Goal: Task Accomplishment & Management: Use online tool/utility

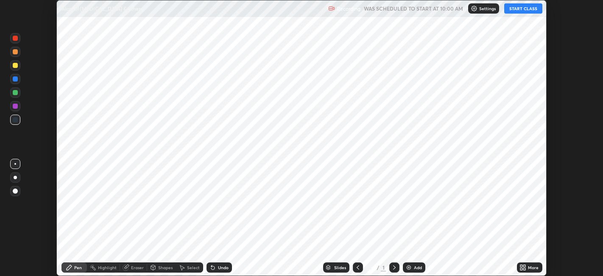
scroll to position [276, 602]
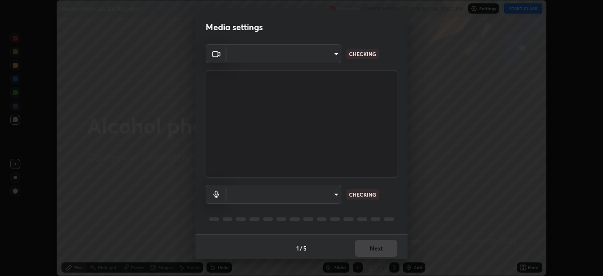
type input "6b7c260327291536b638f6e473b3b57a19bc2ef6066faf66dc0815e3d2555b14"
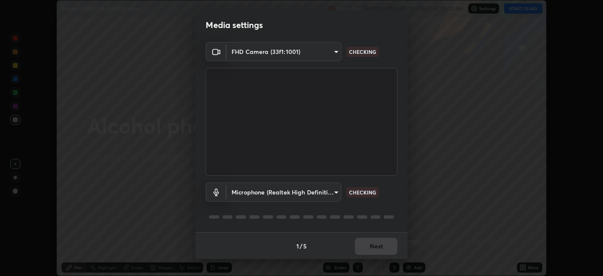
click at [314, 197] on body "Erase all Alcohol [MEDICAL_DATA] & ether Recording WAS SCHEDULED TO START AT 10…" at bounding box center [301, 138] width 603 height 276
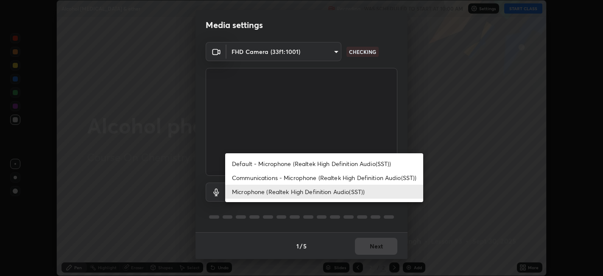
click at [279, 178] on li "Communications - Microphone (Realtek High Definition Audio(SST))" at bounding box center [324, 177] width 198 height 14
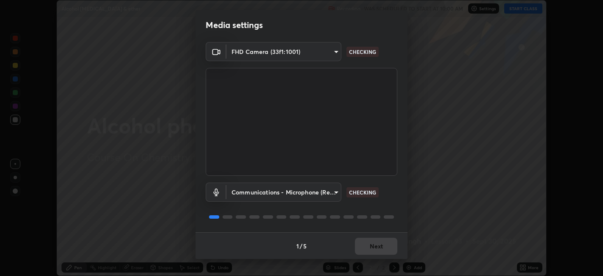
click at [307, 200] on body "Erase all Alcohol [MEDICAL_DATA] & ether Recording WAS SCHEDULED TO START AT 10…" at bounding box center [301, 138] width 603 height 276
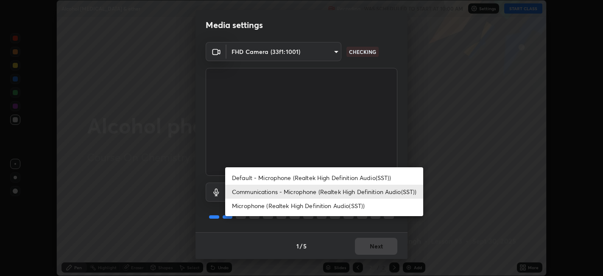
click at [290, 179] on li "Default - Microphone (Realtek High Definition Audio(SST))" at bounding box center [324, 177] width 198 height 14
type input "default"
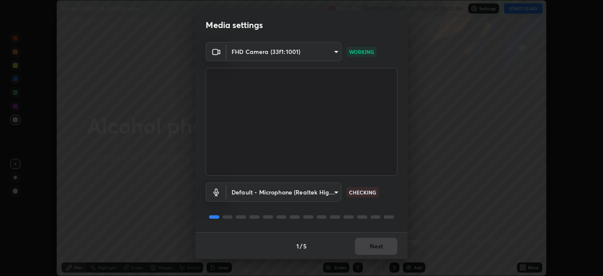
scroll to position [0, 0]
click at [374, 240] on button "Next" at bounding box center [376, 245] width 42 height 17
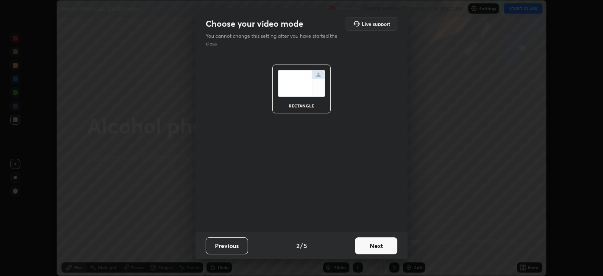
click at [380, 249] on button "Next" at bounding box center [376, 245] width 42 height 17
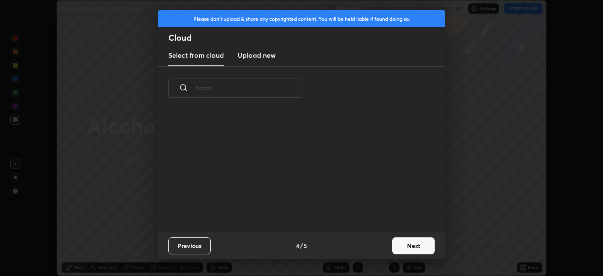
click at [394, 248] on button "Next" at bounding box center [413, 245] width 42 height 17
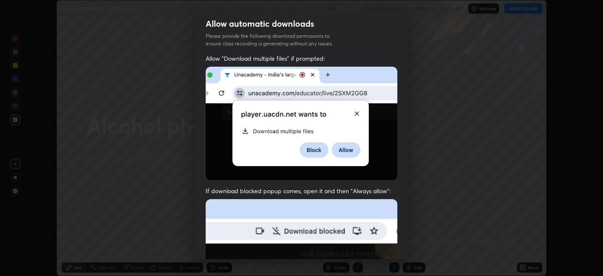
click at [401, 244] on div "Allow "Download multiple files" if prompted: If download blocked popup comes, o…" at bounding box center [301, 232] width 212 height 357
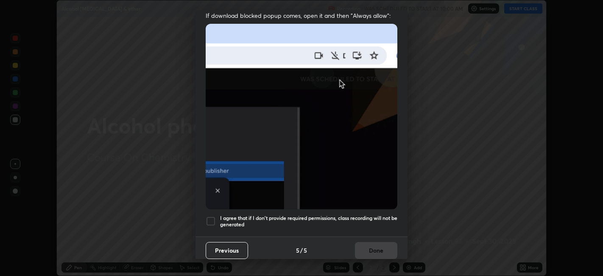
click at [214, 216] on div at bounding box center [211, 221] width 10 height 10
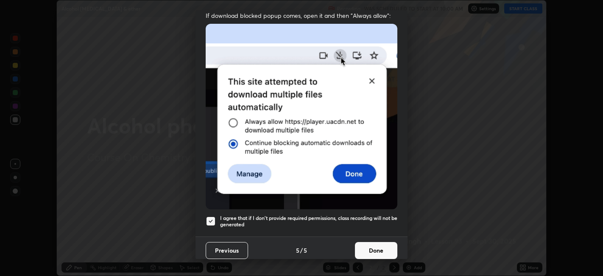
click at [376, 242] on button "Done" at bounding box center [376, 250] width 42 height 17
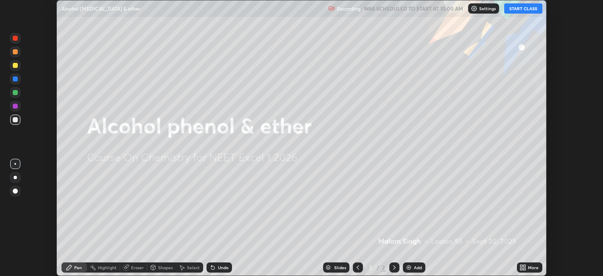
click at [532, 10] on button "START CLASS" at bounding box center [523, 8] width 38 height 10
click at [524, 268] on icon at bounding box center [525, 269] width 2 height 2
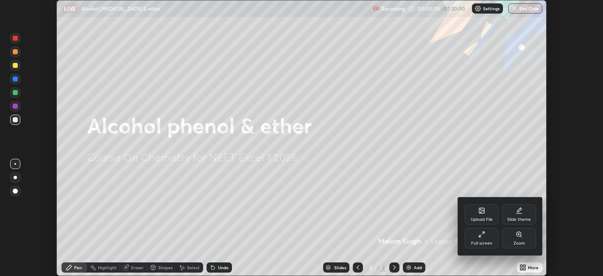
click at [487, 239] on div "Full screen" at bounding box center [482, 238] width 34 height 20
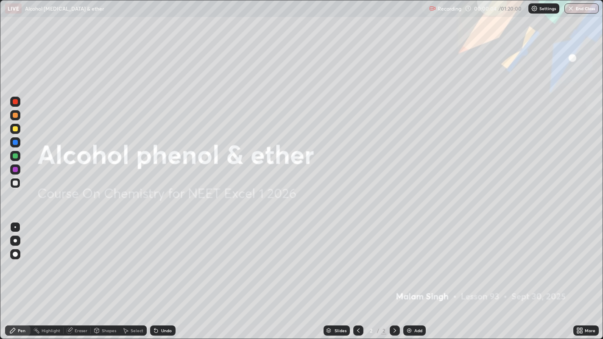
click at [15, 240] on div at bounding box center [15, 240] width 3 height 3
click at [18, 114] on div at bounding box center [15, 115] width 10 height 10
click at [407, 275] on img at bounding box center [409, 330] width 7 height 7
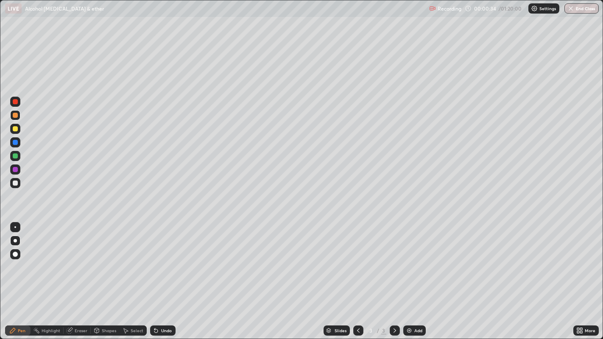
click at [103, 275] on div "Shapes" at bounding box center [109, 331] width 14 height 4
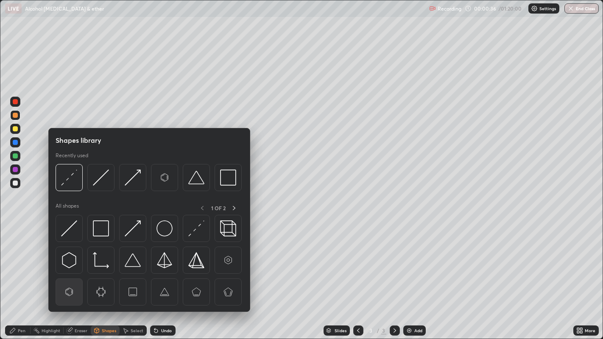
click at [72, 275] on img at bounding box center [69, 292] width 16 height 16
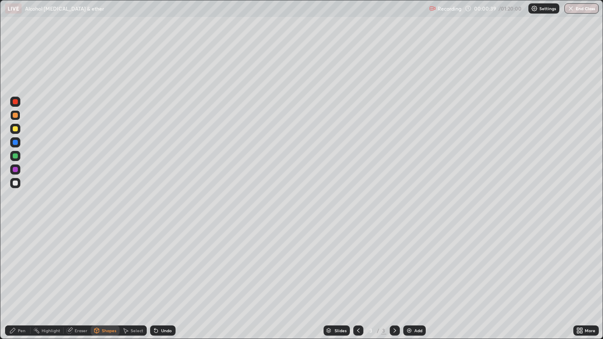
click at [22, 275] on div "Pen" at bounding box center [22, 331] width 8 height 4
click at [103, 275] on div "Shapes" at bounding box center [109, 331] width 14 height 4
click at [15, 183] on div at bounding box center [15, 183] width 5 height 5
click at [17, 275] on div "Pen" at bounding box center [17, 331] width 25 height 10
click at [75, 275] on div "Eraser" at bounding box center [81, 331] width 13 height 4
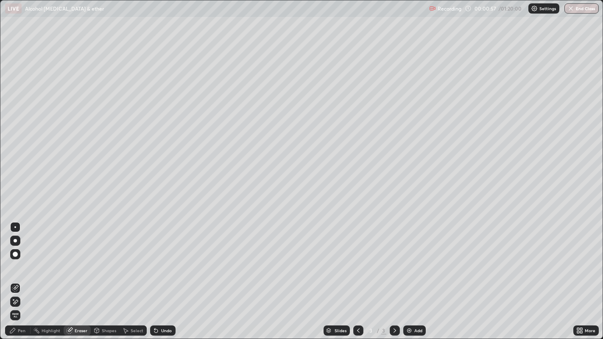
click at [24, 275] on div "Pen" at bounding box center [22, 331] width 8 height 4
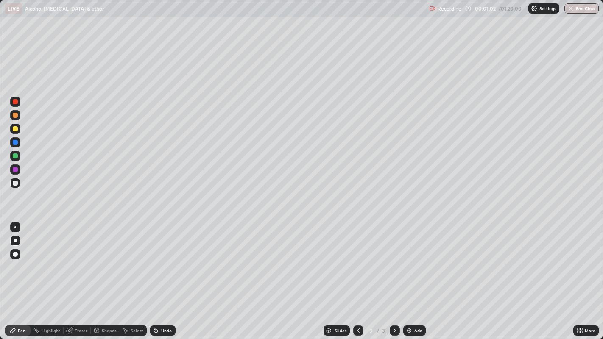
click at [17, 117] on div at bounding box center [15, 115] width 5 height 5
click at [96, 275] on icon at bounding box center [97, 329] width 5 height 1
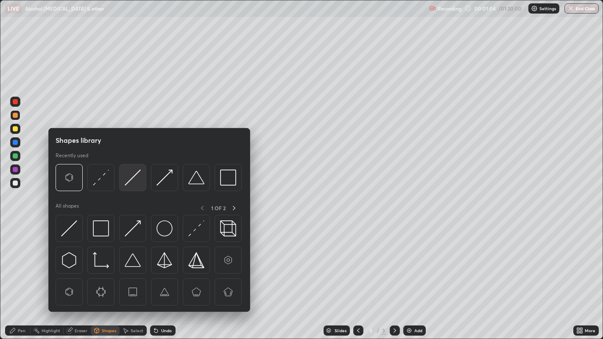
click at [132, 179] on img at bounding box center [133, 178] width 16 height 16
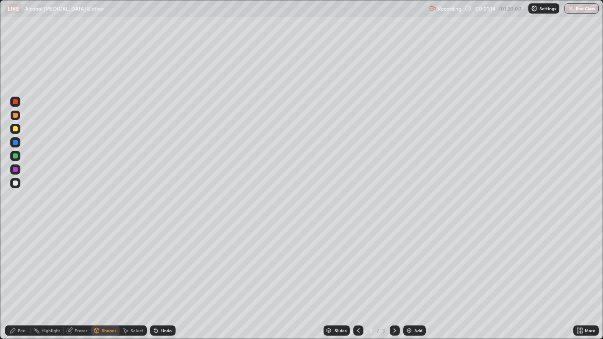
click at [22, 275] on div "Pen" at bounding box center [22, 331] width 8 height 4
click at [15, 183] on div at bounding box center [15, 183] width 5 height 5
click at [15, 128] on div at bounding box center [15, 128] width 5 height 5
click at [14, 184] on div at bounding box center [15, 183] width 5 height 5
click at [15, 158] on div at bounding box center [15, 155] width 5 height 5
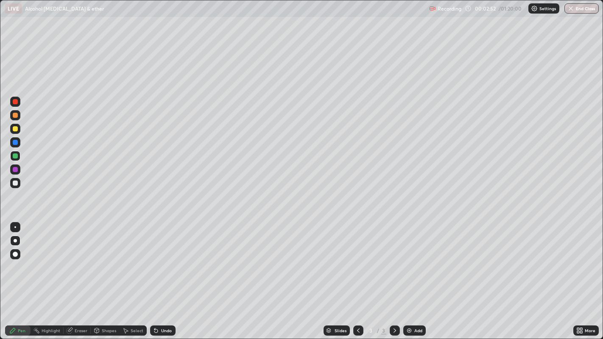
click at [16, 129] on div at bounding box center [15, 128] width 5 height 5
click at [16, 183] on div at bounding box center [15, 183] width 5 height 5
click at [15, 155] on div at bounding box center [15, 155] width 5 height 5
click at [15, 130] on div at bounding box center [15, 128] width 5 height 5
click at [166, 275] on div "Undo" at bounding box center [166, 331] width 11 height 4
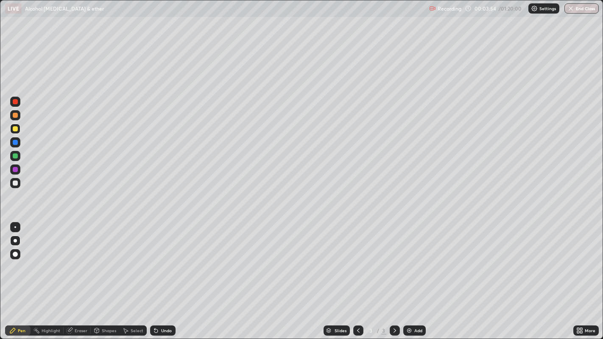
click at [173, 275] on div "Undo" at bounding box center [162, 331] width 25 height 10
click at [15, 155] on div at bounding box center [15, 155] width 5 height 5
click at [16, 142] on div at bounding box center [15, 142] width 5 height 5
click at [16, 156] on div at bounding box center [15, 155] width 5 height 5
click at [411, 275] on img at bounding box center [409, 330] width 7 height 7
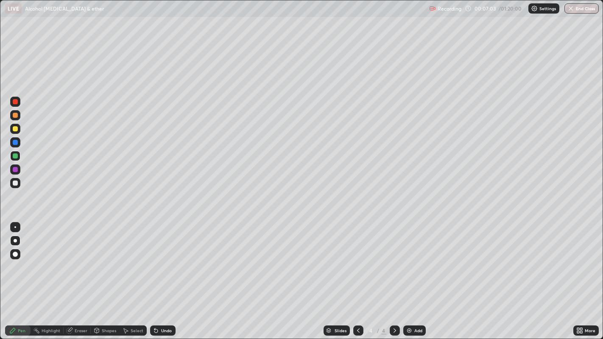
click at [16, 117] on div at bounding box center [15, 115] width 5 height 5
click at [16, 181] on div at bounding box center [15, 183] width 5 height 5
click at [110, 275] on div "Shapes" at bounding box center [109, 331] width 14 height 4
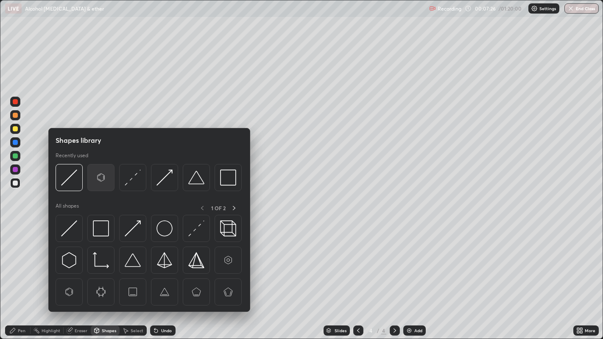
click at [100, 181] on img at bounding box center [101, 178] width 16 height 16
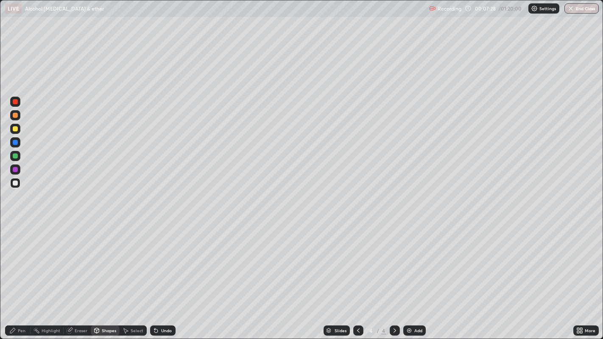
click at [22, 275] on div "Pen" at bounding box center [22, 331] width 8 height 4
click at [98, 275] on icon at bounding box center [96, 330] width 7 height 7
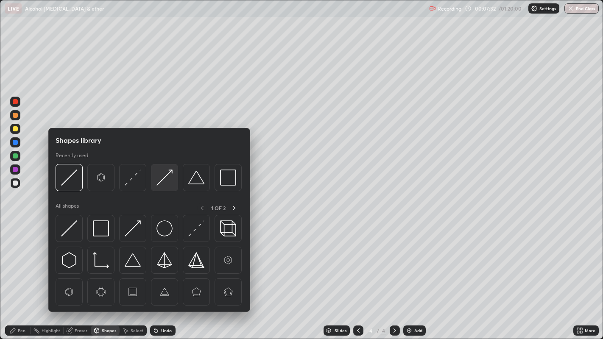
click at [166, 173] on img at bounding box center [164, 178] width 16 height 16
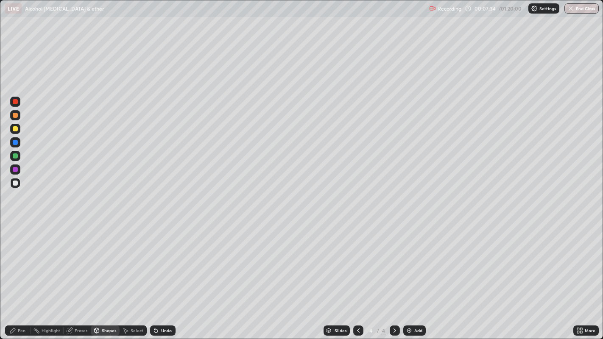
click at [20, 275] on div "Pen" at bounding box center [22, 331] width 8 height 4
click at [81, 275] on div "Eraser" at bounding box center [81, 331] width 13 height 4
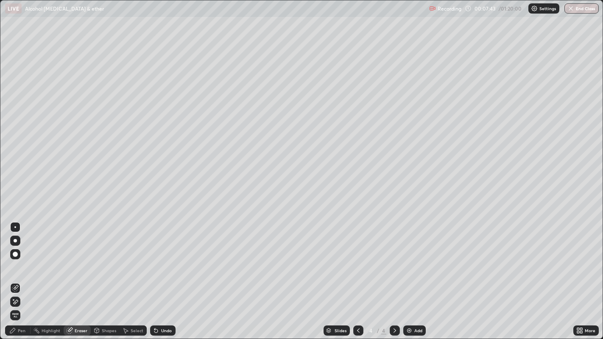
click at [18, 275] on div "Pen" at bounding box center [17, 331] width 25 height 10
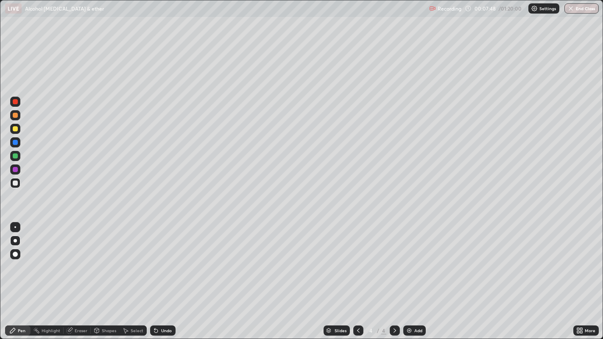
click at [104, 275] on div "Shapes" at bounding box center [109, 331] width 14 height 4
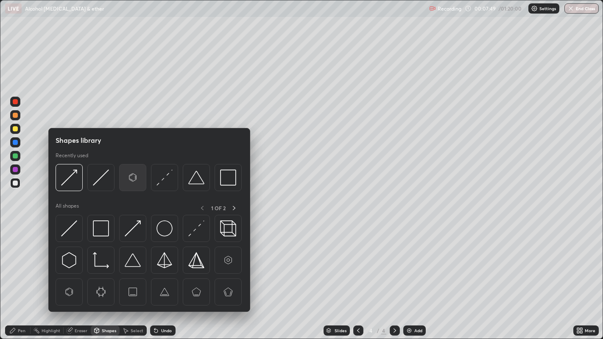
click at [131, 177] on img at bounding box center [133, 178] width 16 height 16
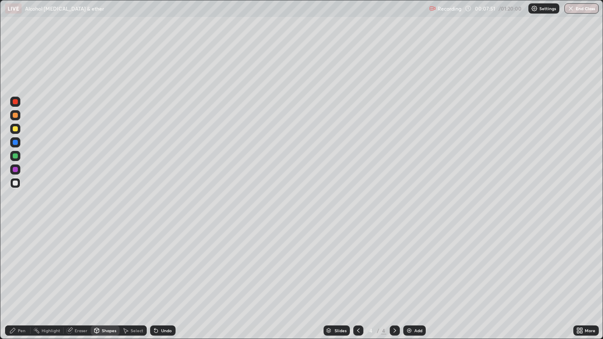
click at [22, 275] on div "Pen" at bounding box center [22, 331] width 8 height 4
click at [14, 115] on div at bounding box center [15, 115] width 5 height 5
click at [82, 275] on div "Eraser" at bounding box center [81, 331] width 13 height 4
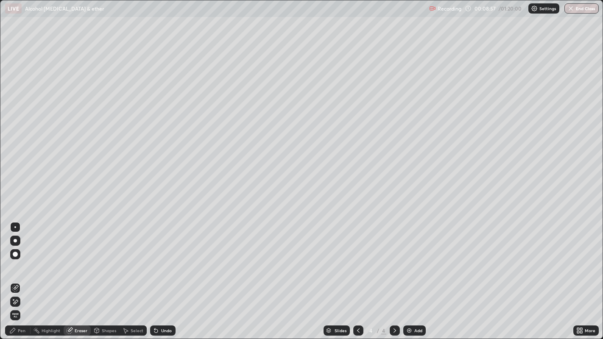
click at [24, 275] on div "Pen" at bounding box center [22, 331] width 8 height 4
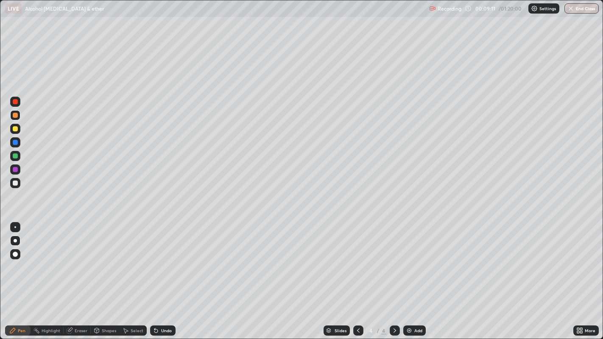
click at [15, 182] on div at bounding box center [15, 183] width 5 height 5
click at [15, 115] on div at bounding box center [15, 115] width 5 height 5
click at [14, 156] on div at bounding box center [15, 155] width 5 height 5
click at [15, 130] on div at bounding box center [15, 128] width 5 height 5
click at [17, 156] on div at bounding box center [15, 155] width 5 height 5
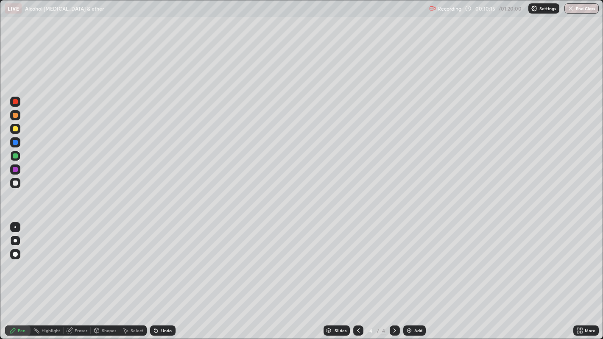
click at [14, 116] on div at bounding box center [15, 115] width 5 height 5
click at [14, 184] on div at bounding box center [15, 183] width 5 height 5
click at [14, 130] on div at bounding box center [15, 128] width 5 height 5
click at [15, 157] on div at bounding box center [15, 155] width 5 height 5
click at [411, 275] on img at bounding box center [409, 330] width 7 height 7
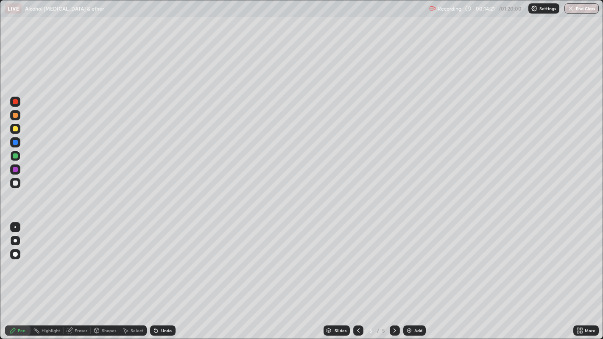
click at [106, 275] on div "Shapes" at bounding box center [109, 331] width 14 height 4
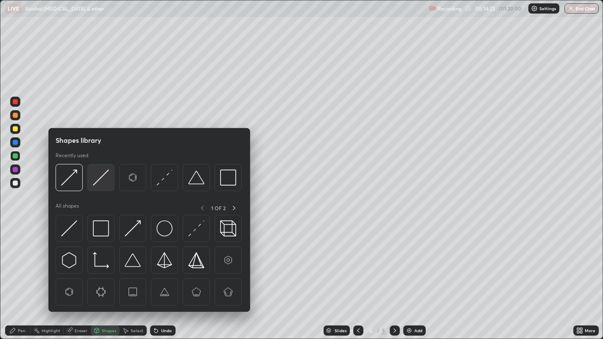
click at [94, 176] on img at bounding box center [101, 178] width 16 height 16
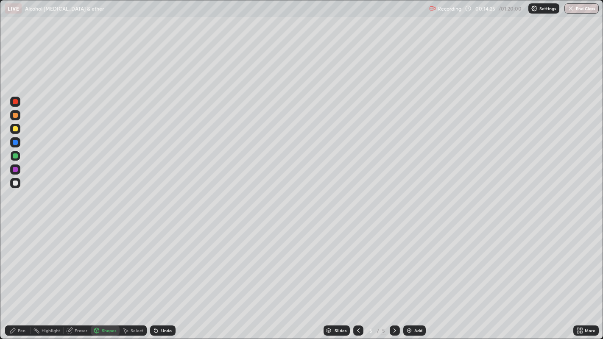
click at [22, 275] on div "Pen" at bounding box center [22, 331] width 8 height 4
click at [107, 275] on div "Shapes" at bounding box center [109, 331] width 14 height 4
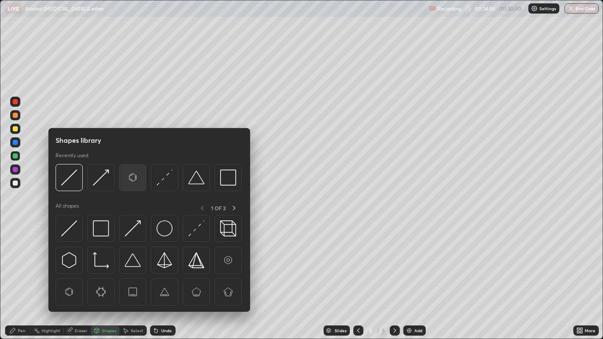
click at [129, 177] on img at bounding box center [133, 178] width 16 height 16
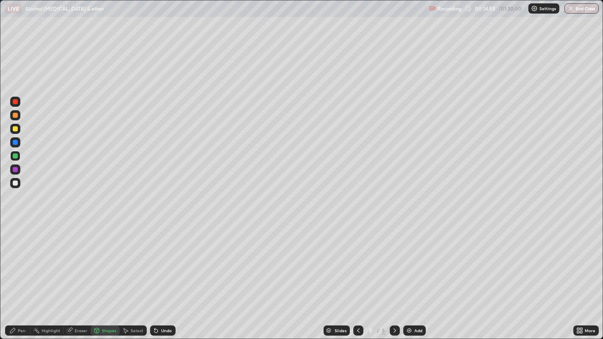
click at [23, 275] on div "Pen" at bounding box center [17, 331] width 25 height 10
click at [98, 275] on div "Shapes" at bounding box center [105, 331] width 29 height 10
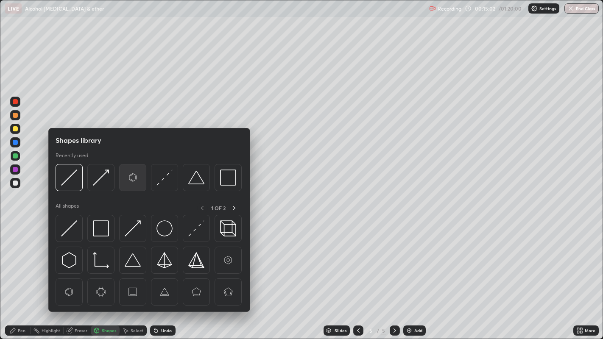
click at [127, 179] on img at bounding box center [133, 178] width 16 height 16
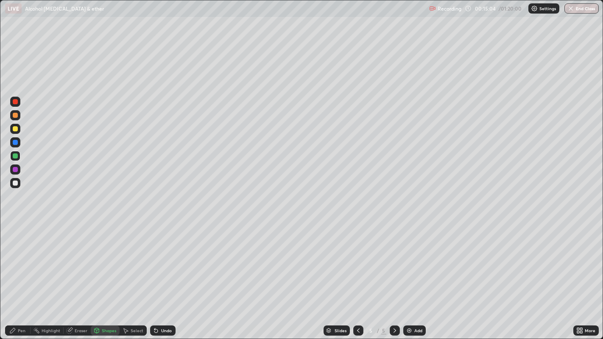
click at [23, 275] on div "Pen" at bounding box center [17, 331] width 25 height 10
click at [107, 275] on div "Shapes" at bounding box center [109, 331] width 14 height 4
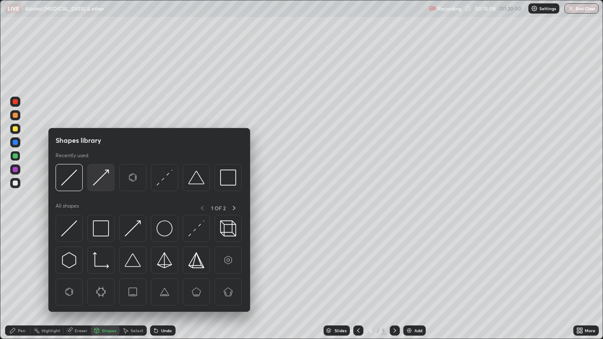
click at [106, 176] on img at bounding box center [101, 178] width 16 height 16
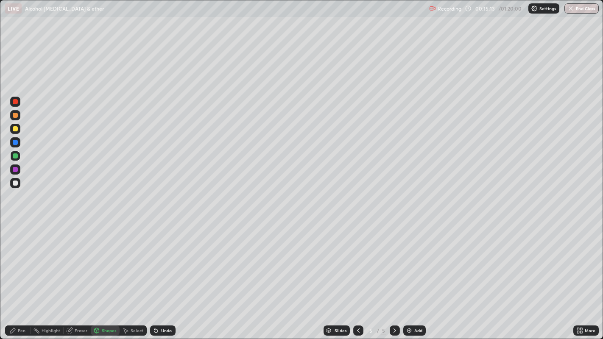
click at [108, 275] on div "Shapes" at bounding box center [109, 331] width 14 height 4
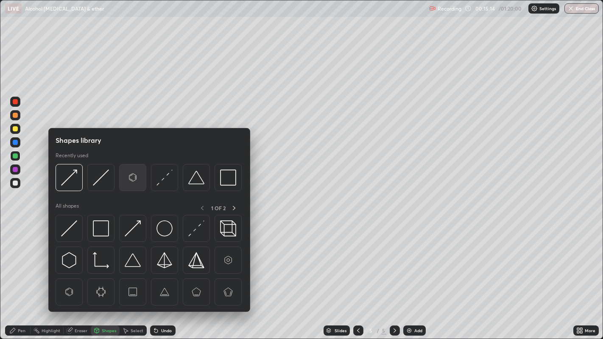
click at [128, 177] on img at bounding box center [133, 178] width 16 height 16
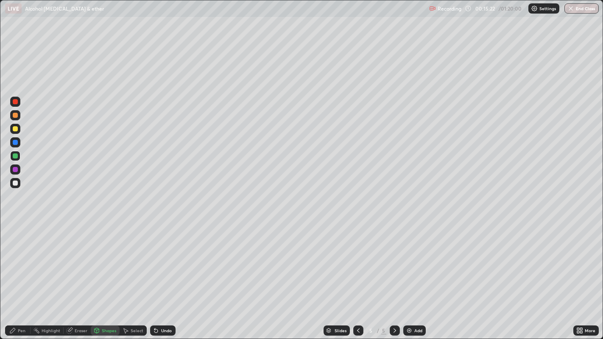
click at [20, 275] on div "Pen" at bounding box center [22, 331] width 8 height 4
click at [16, 115] on div at bounding box center [15, 115] width 5 height 5
click at [16, 127] on div at bounding box center [15, 128] width 5 height 5
click at [14, 117] on div at bounding box center [15, 115] width 5 height 5
click at [155, 275] on icon at bounding box center [155, 330] width 3 height 3
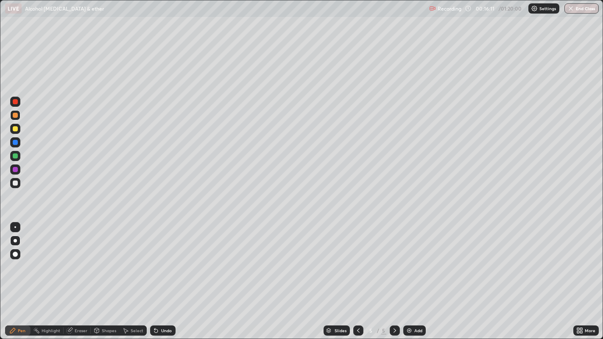
click at [163, 275] on div "Undo" at bounding box center [166, 331] width 11 height 4
click at [159, 275] on div "Undo" at bounding box center [162, 331] width 25 height 10
click at [14, 115] on div at bounding box center [15, 115] width 5 height 5
click at [14, 183] on div at bounding box center [15, 183] width 5 height 5
click at [103, 275] on div "Shapes" at bounding box center [109, 331] width 14 height 4
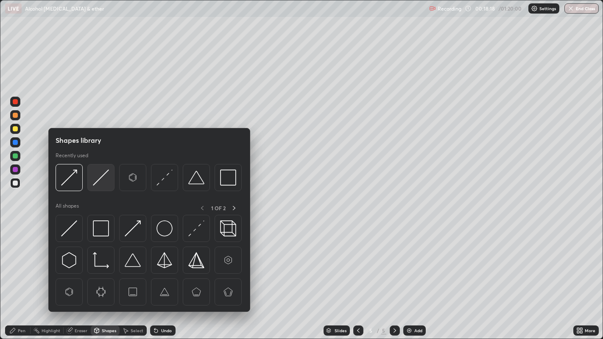
click at [101, 179] on img at bounding box center [101, 178] width 16 height 16
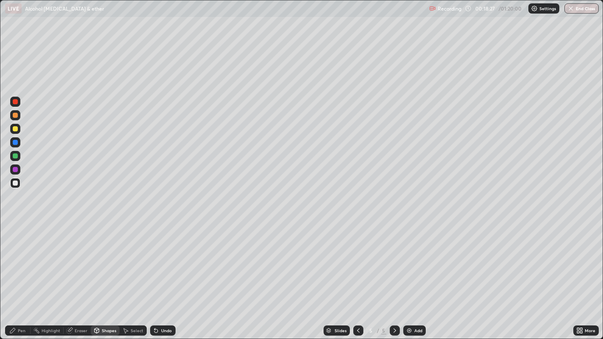
click at [77, 275] on div "Eraser" at bounding box center [77, 331] width 27 height 10
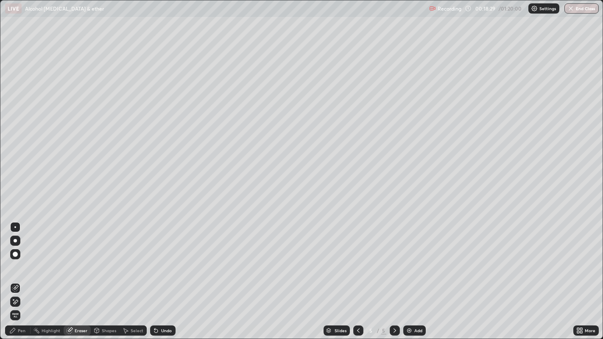
click at [106, 275] on div "Shapes" at bounding box center [109, 331] width 14 height 4
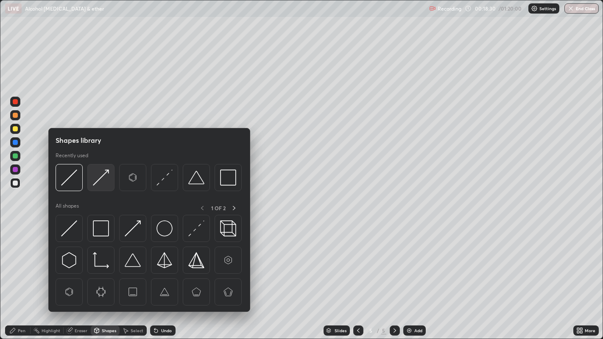
click at [104, 172] on img at bounding box center [101, 178] width 16 height 16
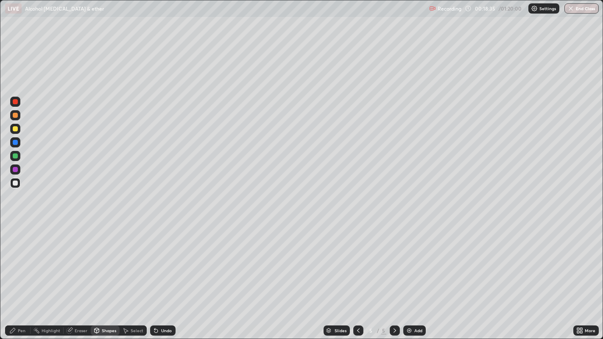
click at [22, 275] on div "Pen" at bounding box center [22, 331] width 8 height 4
click at [15, 116] on div at bounding box center [15, 115] width 5 height 5
click at [75, 275] on div "Eraser" at bounding box center [81, 331] width 13 height 4
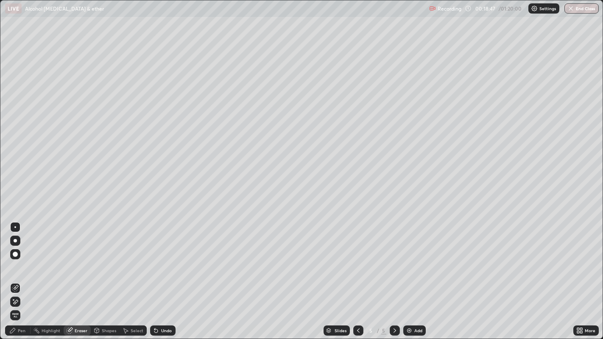
click at [26, 275] on div "Pen" at bounding box center [17, 331] width 25 height 10
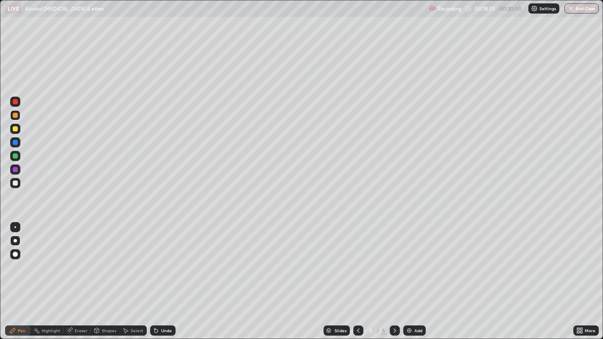
click at [15, 130] on div at bounding box center [15, 128] width 5 height 5
click at [14, 156] on div at bounding box center [15, 155] width 5 height 5
click at [15, 131] on div at bounding box center [15, 128] width 5 height 5
click at [17, 182] on div at bounding box center [15, 183] width 5 height 5
click at [14, 130] on div at bounding box center [15, 128] width 5 height 5
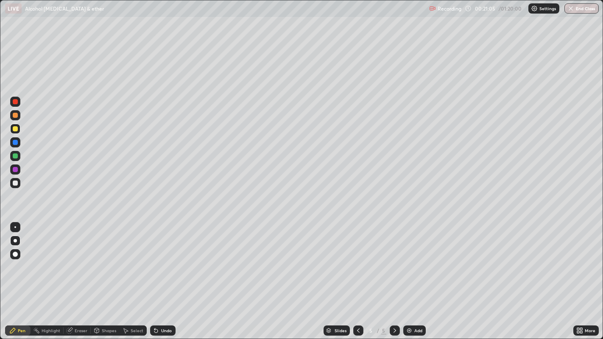
click at [14, 142] on div at bounding box center [15, 142] width 5 height 5
click at [16, 114] on div at bounding box center [15, 115] width 5 height 5
click at [14, 156] on div at bounding box center [15, 155] width 5 height 5
click at [14, 129] on div at bounding box center [15, 128] width 5 height 5
click at [13, 185] on div at bounding box center [15, 183] width 10 height 10
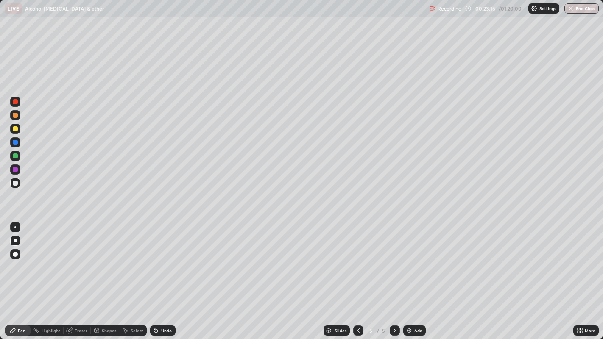
click at [15, 129] on div at bounding box center [15, 128] width 5 height 5
click at [14, 183] on div at bounding box center [15, 183] width 5 height 5
click at [14, 117] on div at bounding box center [15, 115] width 5 height 5
click at [167, 275] on div "Undo" at bounding box center [166, 331] width 11 height 4
click at [17, 182] on div at bounding box center [15, 183] width 5 height 5
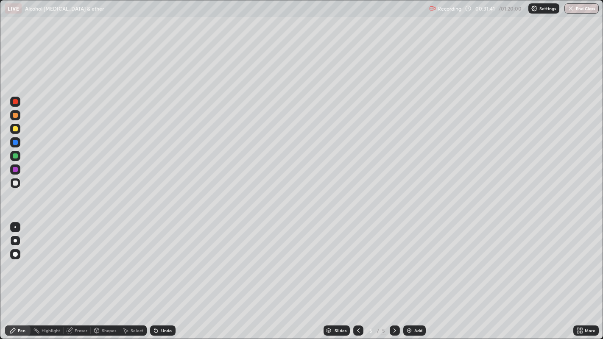
click at [411, 275] on img at bounding box center [409, 330] width 7 height 7
click at [82, 275] on div "Eraser" at bounding box center [81, 331] width 13 height 4
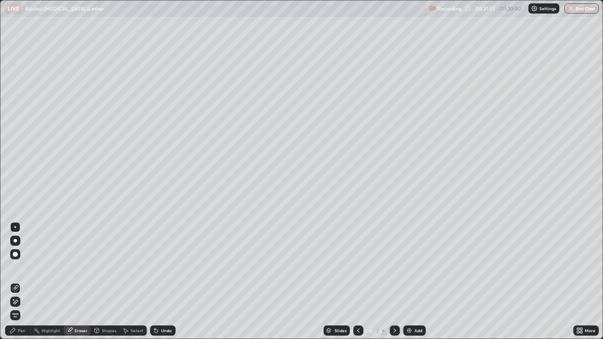
click at [21, 275] on div "Pen" at bounding box center [22, 331] width 8 height 4
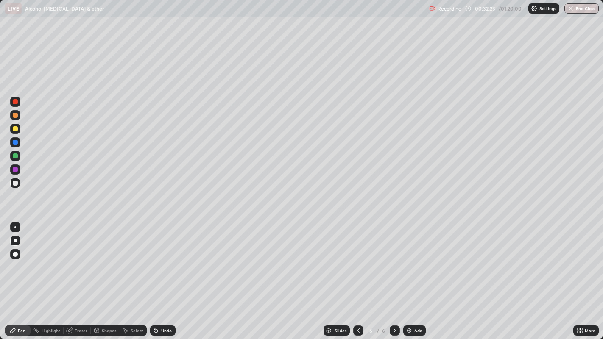
click at [17, 117] on div at bounding box center [15, 115] width 5 height 5
click at [17, 181] on div at bounding box center [15, 183] width 10 height 10
click at [15, 116] on div at bounding box center [15, 115] width 5 height 5
click at [15, 182] on div at bounding box center [15, 183] width 5 height 5
click at [14, 156] on div at bounding box center [15, 155] width 5 height 5
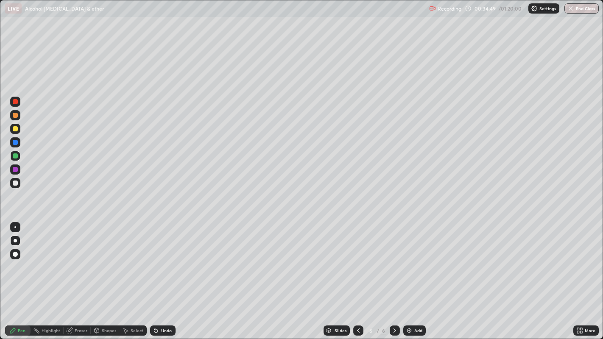
click at [11, 184] on div at bounding box center [15, 183] width 10 height 10
click at [16, 132] on div at bounding box center [15, 129] width 10 height 10
click at [15, 183] on div at bounding box center [15, 183] width 5 height 5
click at [409, 275] on img at bounding box center [409, 330] width 7 height 7
click at [161, 275] on div "Undo" at bounding box center [166, 331] width 11 height 4
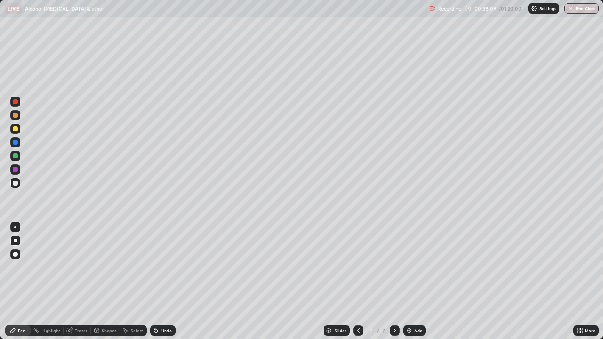
click at [165, 275] on div "Undo" at bounding box center [166, 331] width 11 height 4
click at [77, 275] on div "Eraser" at bounding box center [81, 331] width 13 height 4
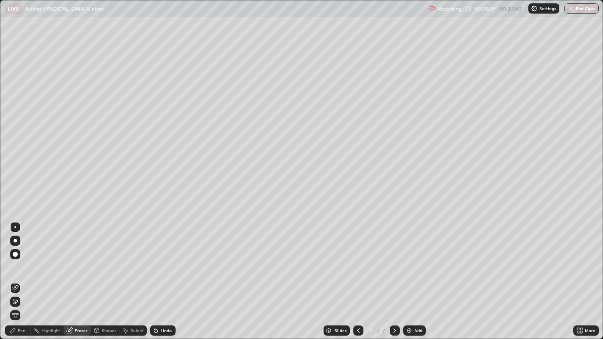
click at [98, 275] on icon at bounding box center [97, 330] width 5 height 5
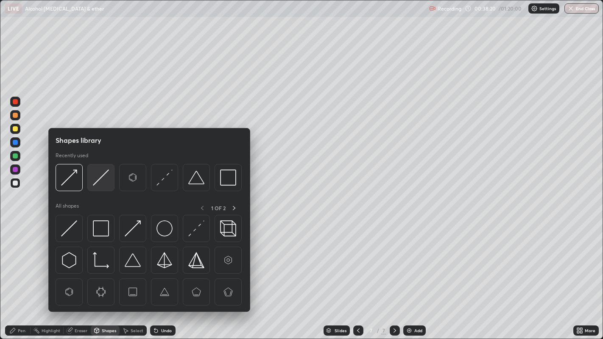
click at [97, 178] on img at bounding box center [101, 178] width 16 height 16
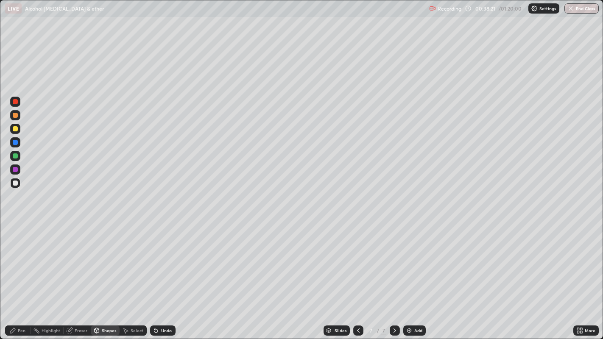
click at [22, 275] on div "Pen" at bounding box center [17, 331] width 25 height 10
click at [81, 275] on div "Eraser" at bounding box center [77, 331] width 27 height 10
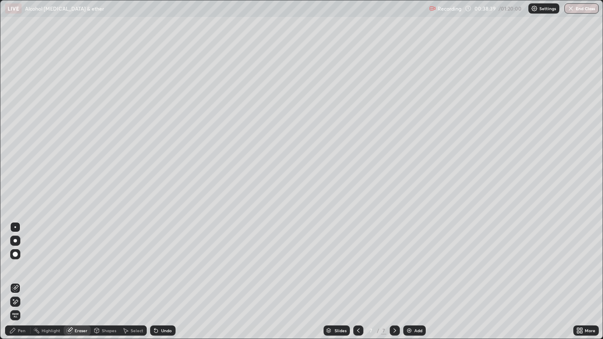
click at [22, 275] on div "Pen" at bounding box center [17, 331] width 25 height 10
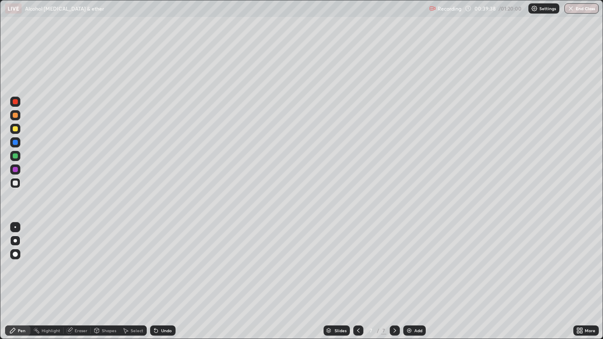
click at [14, 117] on div at bounding box center [15, 115] width 5 height 5
click at [357, 275] on icon at bounding box center [358, 330] width 7 height 7
click at [390, 275] on div at bounding box center [395, 330] width 10 height 17
click at [408, 275] on img at bounding box center [409, 330] width 7 height 7
click at [14, 184] on div at bounding box center [15, 183] width 5 height 5
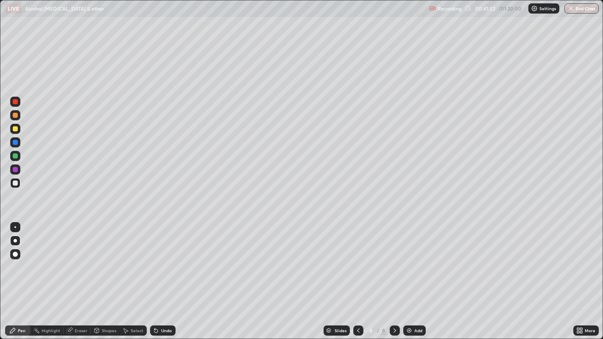
click at [16, 114] on div at bounding box center [15, 115] width 5 height 5
click at [15, 183] on div at bounding box center [15, 183] width 5 height 5
click at [11, 116] on div at bounding box center [15, 115] width 10 height 10
click at [15, 156] on div at bounding box center [15, 155] width 5 height 5
click at [15, 183] on div at bounding box center [15, 183] width 5 height 5
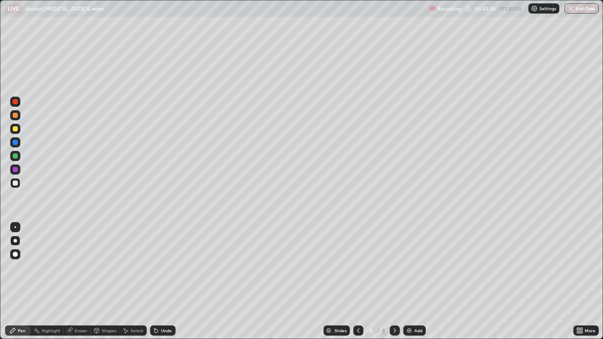
click at [15, 128] on div at bounding box center [15, 128] width 5 height 5
click at [13, 183] on div at bounding box center [15, 183] width 5 height 5
click at [78, 275] on div "Eraser" at bounding box center [81, 331] width 13 height 4
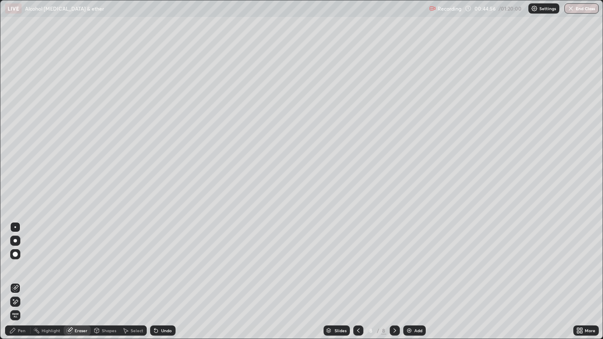
click at [25, 275] on div "Pen" at bounding box center [17, 331] width 25 height 10
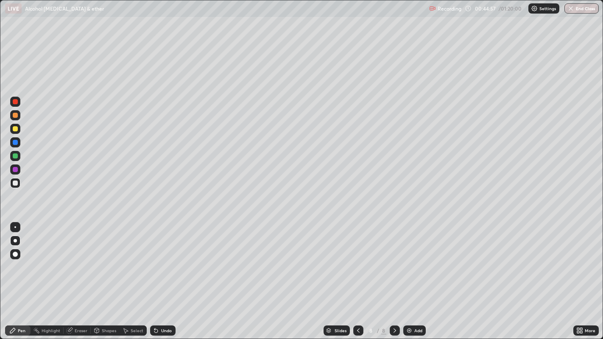
click at [18, 120] on div at bounding box center [15, 115] width 10 height 10
click at [17, 181] on div at bounding box center [15, 183] width 10 height 10
click at [14, 184] on div at bounding box center [15, 183] width 5 height 5
click at [13, 130] on div at bounding box center [15, 128] width 5 height 5
click at [14, 156] on div at bounding box center [15, 155] width 5 height 5
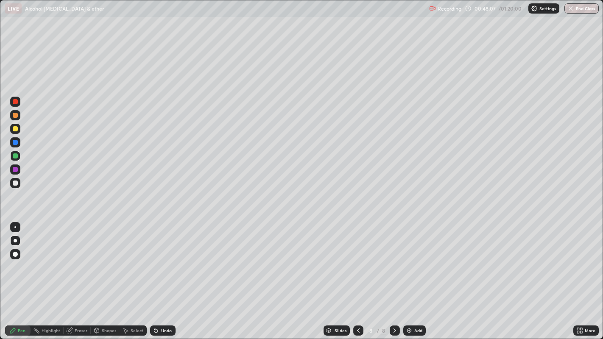
click at [76, 275] on div "Eraser" at bounding box center [81, 331] width 13 height 4
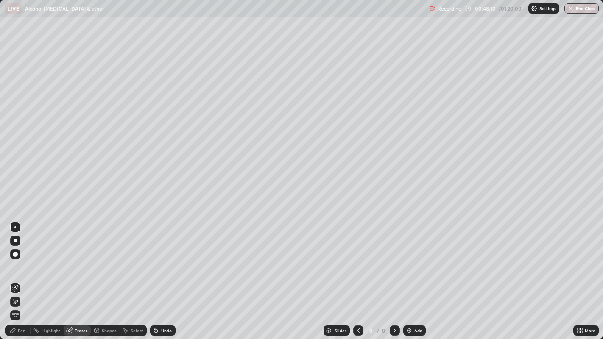
click at [23, 275] on div "Pen" at bounding box center [22, 331] width 8 height 4
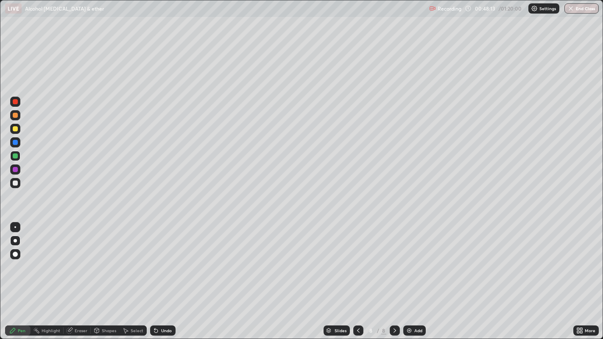
click at [75, 275] on div "Eraser" at bounding box center [81, 331] width 13 height 4
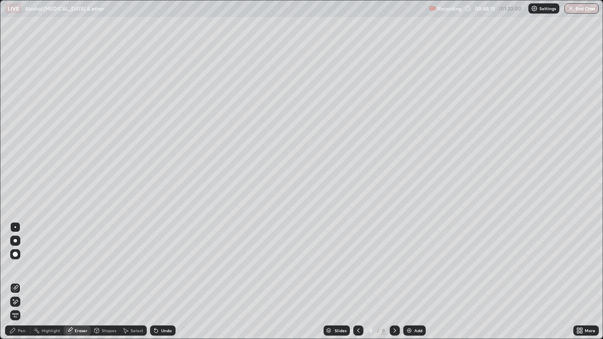
click at [24, 275] on div "Pen" at bounding box center [22, 331] width 8 height 4
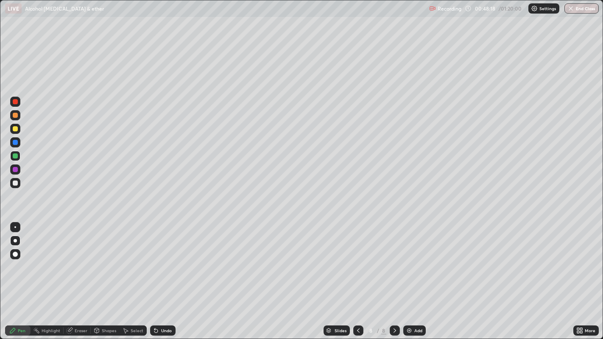
click at [80, 275] on div "Eraser" at bounding box center [81, 331] width 13 height 4
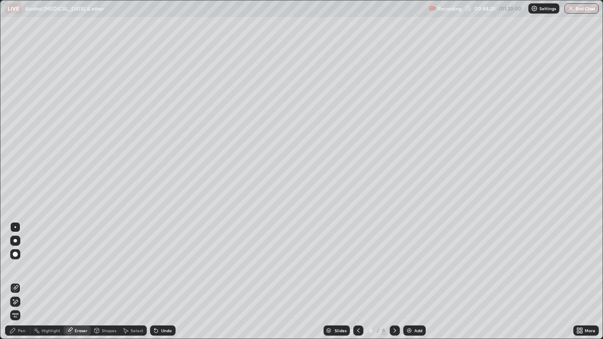
click at [25, 275] on div "Pen" at bounding box center [17, 331] width 25 height 10
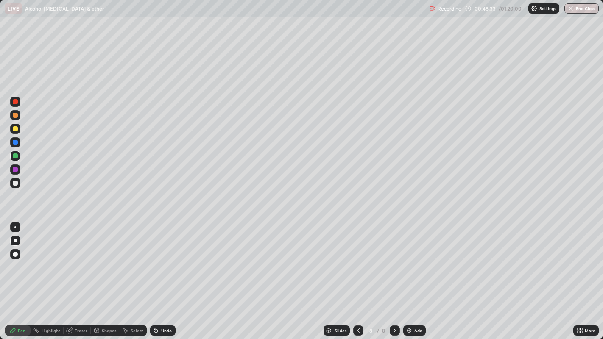
click at [14, 120] on div at bounding box center [15, 115] width 10 height 10
click at [16, 185] on div at bounding box center [15, 183] width 5 height 5
click at [16, 130] on div at bounding box center [15, 128] width 5 height 5
click at [408, 275] on img at bounding box center [409, 330] width 7 height 7
click at [15, 183] on div at bounding box center [15, 183] width 5 height 5
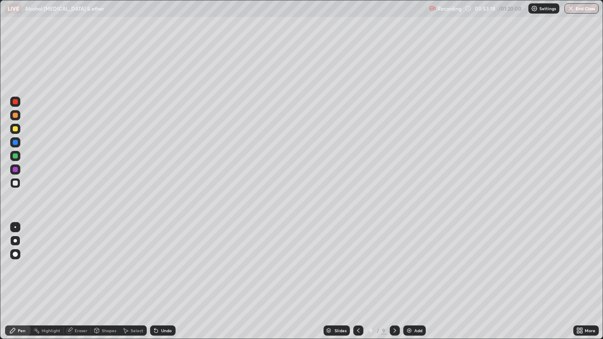
click at [102, 275] on div "Shapes" at bounding box center [109, 331] width 14 height 4
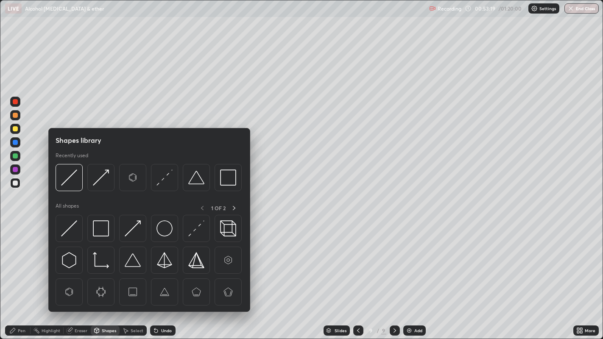
click at [131, 178] on img at bounding box center [133, 178] width 16 height 16
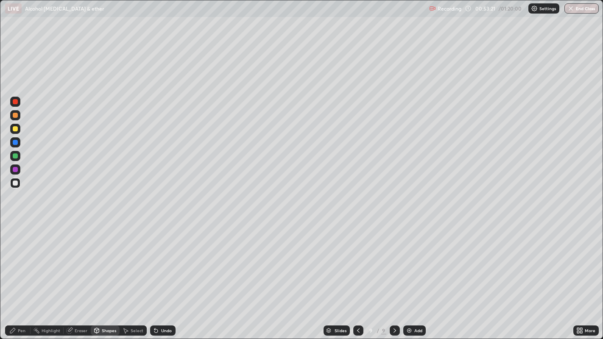
click at [22, 275] on div "Pen" at bounding box center [17, 331] width 25 height 10
click at [14, 120] on div at bounding box center [15, 115] width 10 height 10
click at [102, 275] on div "Shapes" at bounding box center [109, 331] width 14 height 4
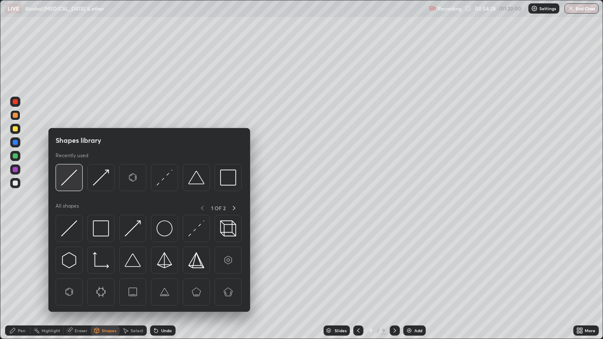
click at [72, 186] on div at bounding box center [69, 177] width 27 height 27
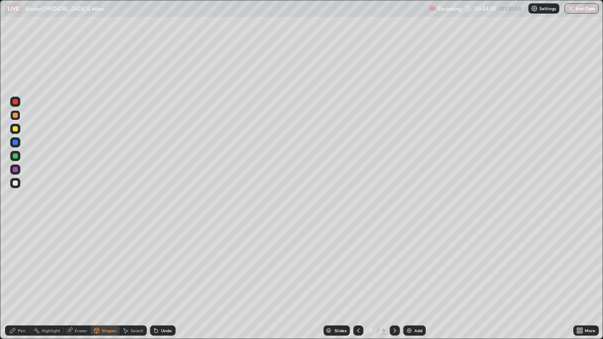
click at [20, 275] on div "Pen" at bounding box center [22, 331] width 8 height 4
click at [17, 183] on div at bounding box center [15, 183] width 5 height 5
click at [14, 129] on div at bounding box center [15, 128] width 5 height 5
click at [15, 184] on div at bounding box center [15, 183] width 5 height 5
click at [16, 160] on div at bounding box center [15, 156] width 10 height 10
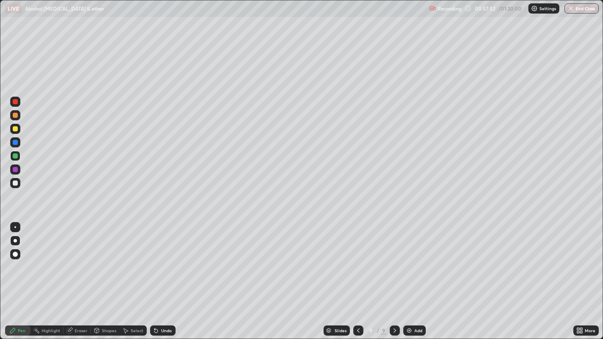
click at [410, 275] on img at bounding box center [409, 330] width 7 height 7
click at [16, 116] on div at bounding box center [15, 115] width 5 height 5
click at [102, 275] on div "Shapes" at bounding box center [109, 331] width 14 height 4
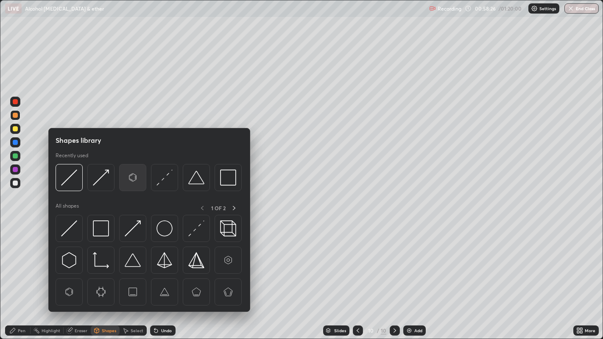
click at [131, 179] on img at bounding box center [133, 178] width 16 height 16
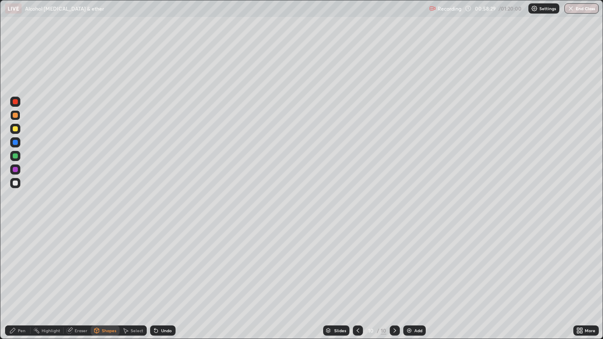
click at [104, 275] on div "Shapes" at bounding box center [109, 331] width 14 height 4
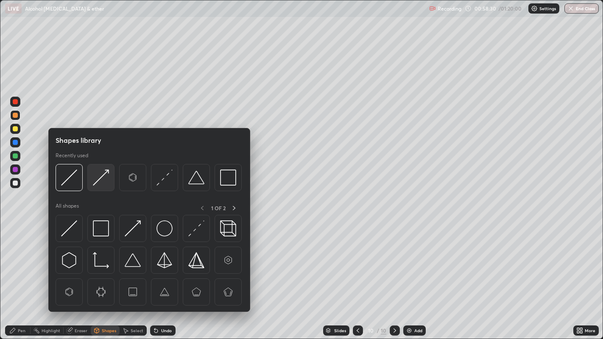
click at [105, 175] on img at bounding box center [101, 178] width 16 height 16
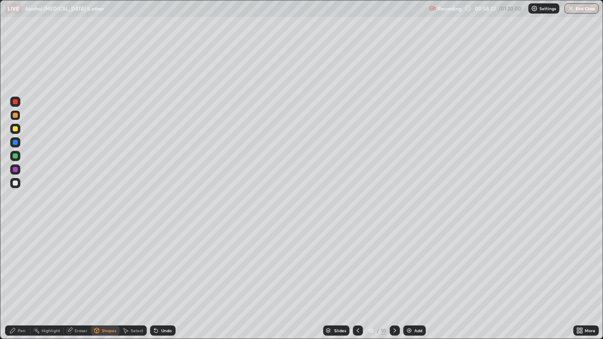
click at [21, 275] on div "Pen" at bounding box center [22, 331] width 8 height 4
click at [14, 184] on div at bounding box center [15, 183] width 5 height 5
click at [100, 275] on div "Shapes" at bounding box center [105, 331] width 29 height 10
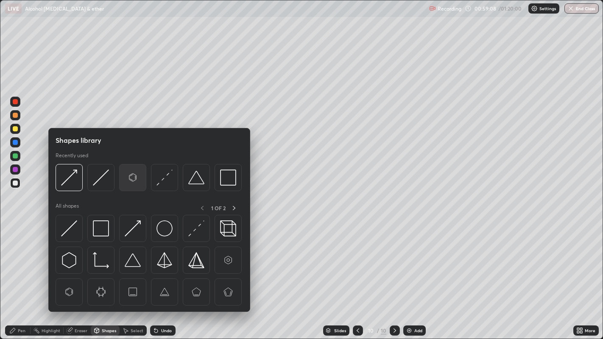
click at [133, 180] on img at bounding box center [133, 178] width 16 height 16
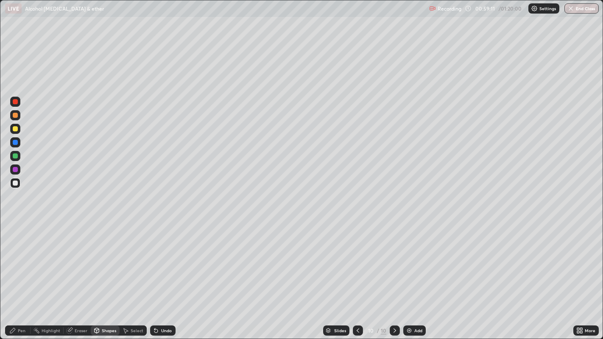
click at [22, 275] on div "Pen" at bounding box center [22, 331] width 8 height 4
click at [15, 131] on div at bounding box center [15, 128] width 5 height 5
click at [16, 159] on div at bounding box center [15, 156] width 10 height 10
click at [14, 115] on div at bounding box center [15, 115] width 5 height 5
click at [410, 275] on div "Add" at bounding box center [414, 331] width 22 height 10
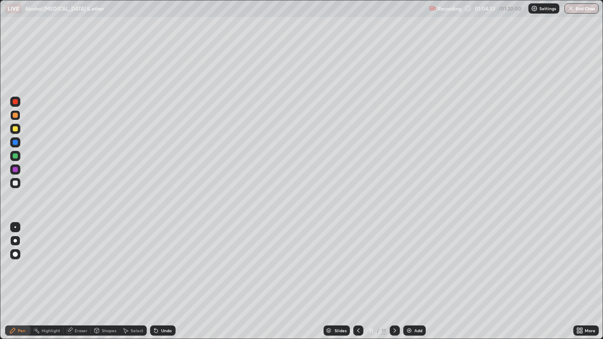
click at [14, 184] on div at bounding box center [15, 183] width 5 height 5
click at [358, 275] on icon at bounding box center [358, 331] width 3 height 4
click at [15, 129] on div at bounding box center [15, 128] width 5 height 5
click at [393, 275] on icon at bounding box center [394, 330] width 7 height 7
click at [13, 159] on div at bounding box center [15, 156] width 10 height 10
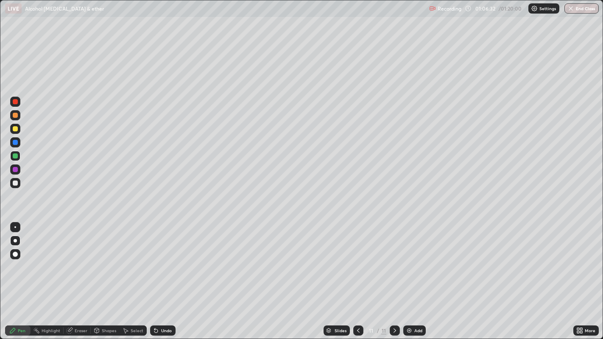
click at [10, 130] on div at bounding box center [15, 129] width 10 height 10
click at [14, 156] on div at bounding box center [15, 155] width 5 height 5
click at [13, 184] on div at bounding box center [15, 183] width 5 height 5
click at [14, 129] on div at bounding box center [15, 128] width 5 height 5
click at [82, 275] on div "Eraser" at bounding box center [81, 331] width 13 height 4
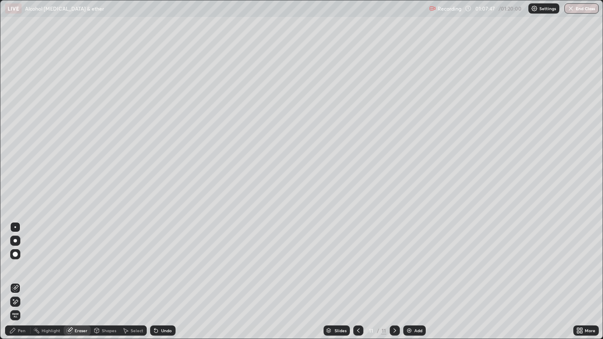
click at [26, 275] on div "Pen" at bounding box center [17, 331] width 25 height 10
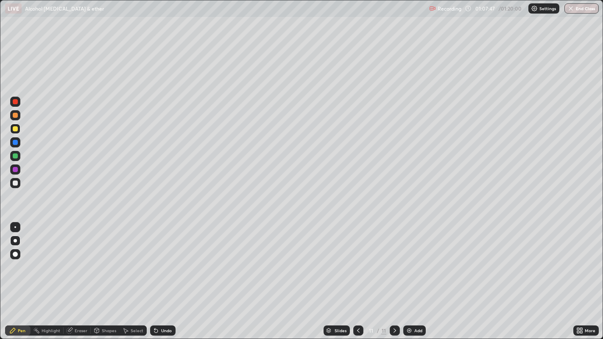
click at [14, 182] on div at bounding box center [15, 183] width 5 height 5
click at [12, 136] on div at bounding box center [15, 143] width 10 height 14
click at [357, 275] on icon at bounding box center [358, 330] width 7 height 7
click at [393, 275] on icon at bounding box center [394, 330] width 7 height 7
click at [17, 156] on div at bounding box center [15, 155] width 5 height 5
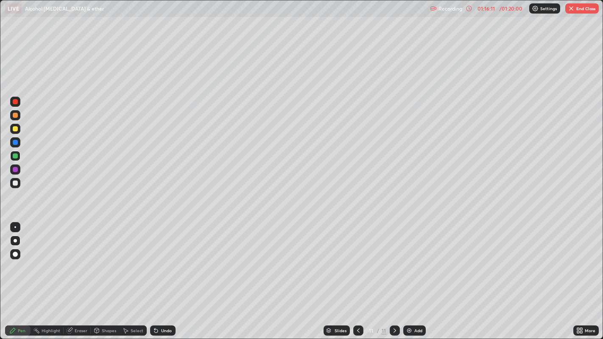
click at [577, 7] on button "End Class" at bounding box center [581, 8] width 33 height 10
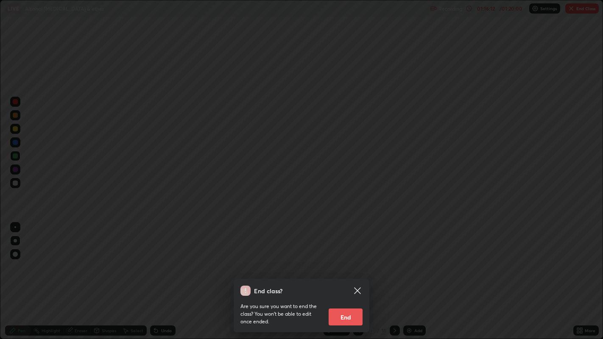
click at [350, 275] on button "End" at bounding box center [346, 317] width 34 height 17
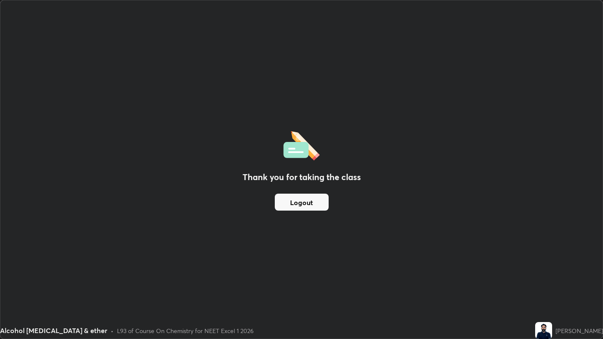
click at [310, 201] on button "Logout" at bounding box center [302, 202] width 54 height 17
click at [307, 205] on button "Logout" at bounding box center [302, 202] width 54 height 17
